Goal: Information Seeking & Learning: Learn about a topic

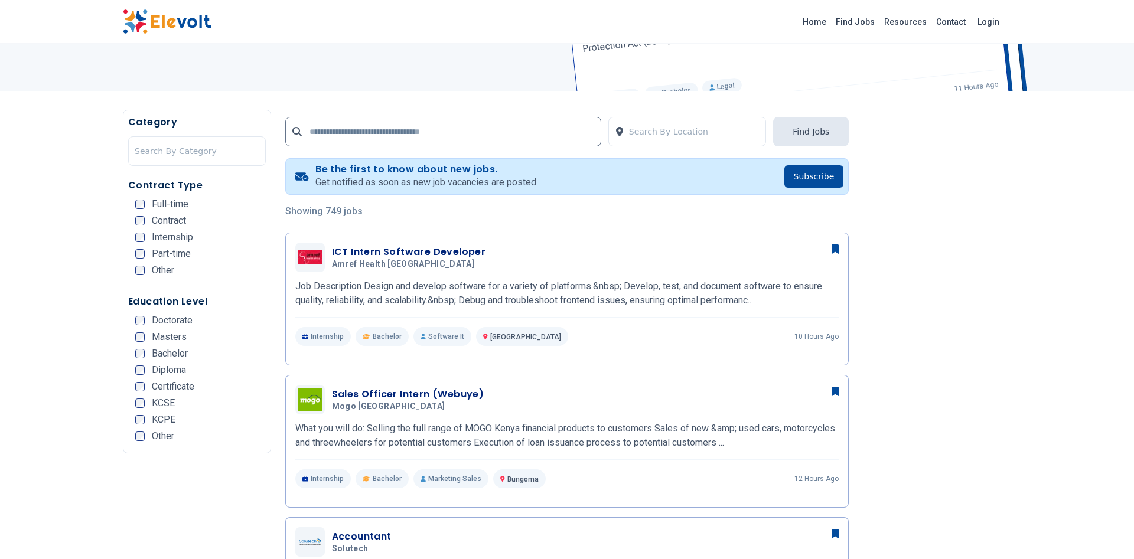
scroll to position [121, 0]
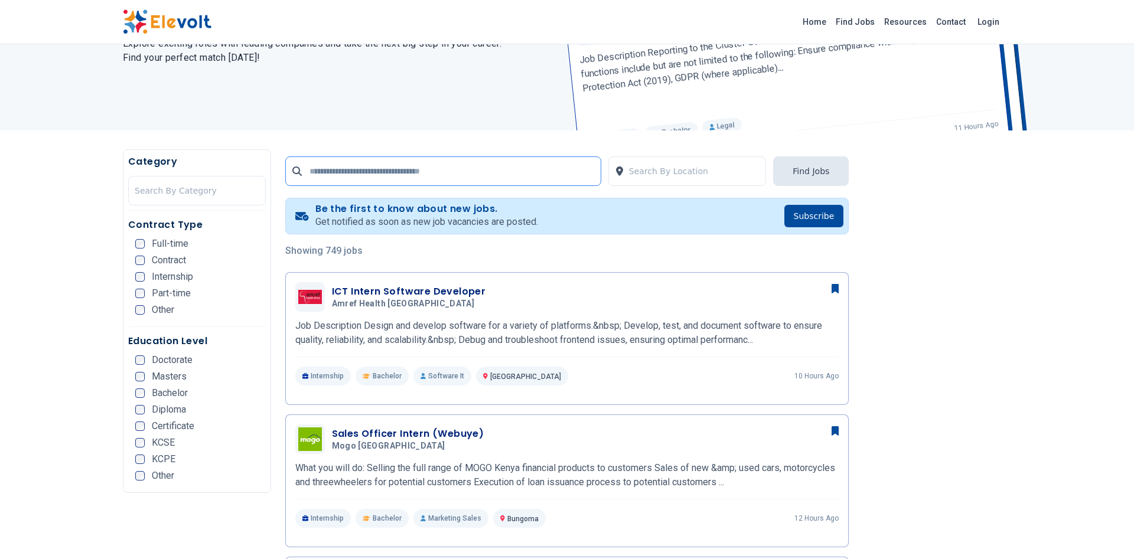
click at [433, 171] on input "text" at bounding box center [443, 172] width 316 height 30
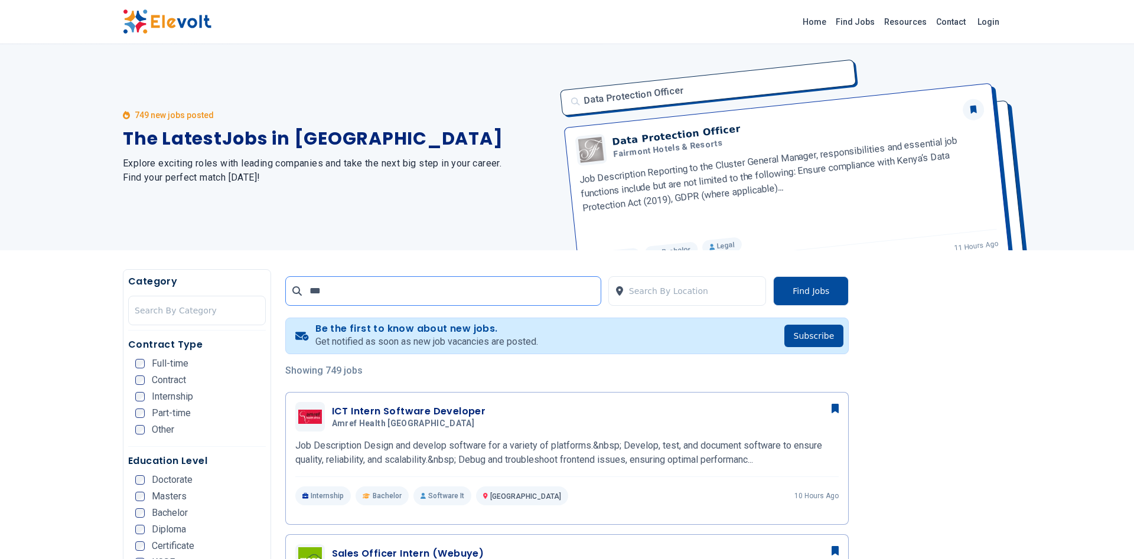
scroll to position [0, 0]
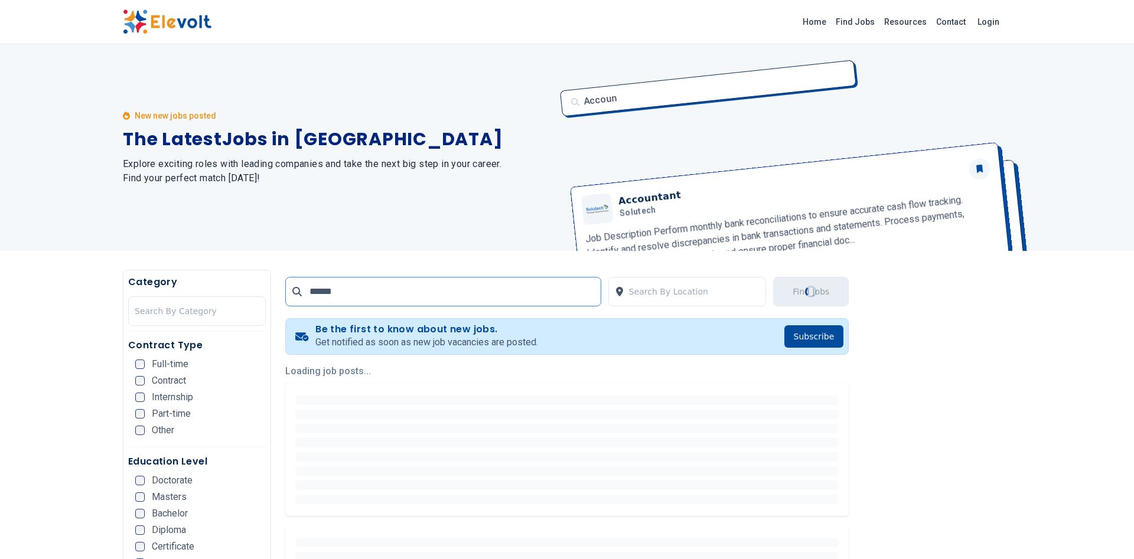
type input "******"
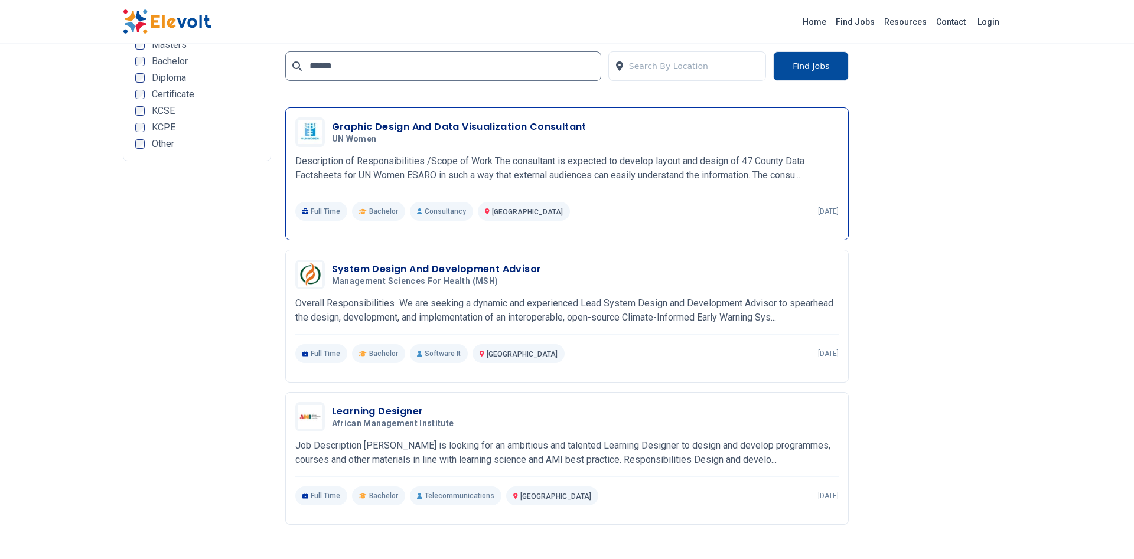
scroll to position [1145, 0]
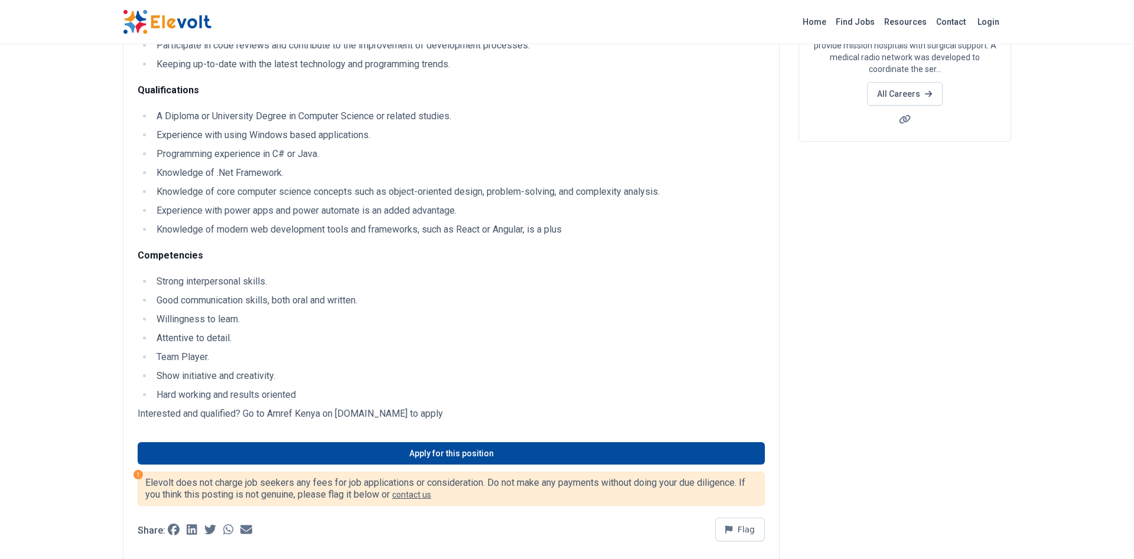
scroll to position [241, 0]
